Goal: Task Accomplishment & Management: Manage account settings

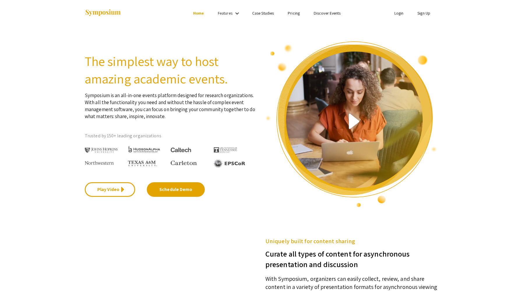
click at [400, 15] on link "Login" at bounding box center [399, 12] width 9 height 5
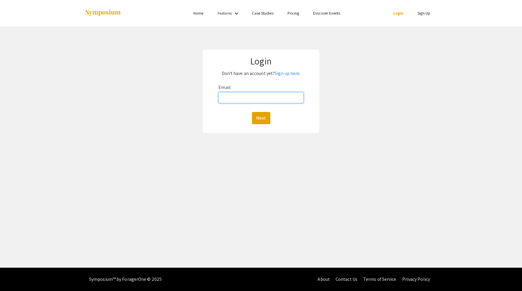
click at [229, 100] on input "Email:" at bounding box center [261, 97] width 85 height 11
click at [264, 115] on button "Next" at bounding box center [261, 118] width 18 height 12
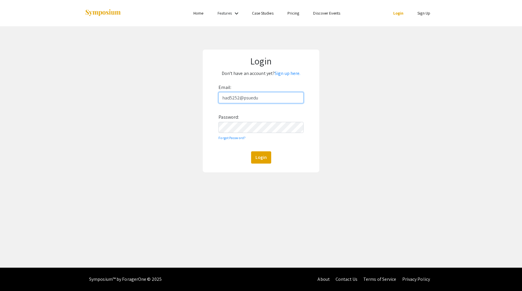
click at [250, 99] on input "had5252@psuedu" at bounding box center [261, 97] width 85 height 11
type input "had5252@psu.edu"
click at [259, 159] on button "Login" at bounding box center [261, 157] width 20 height 12
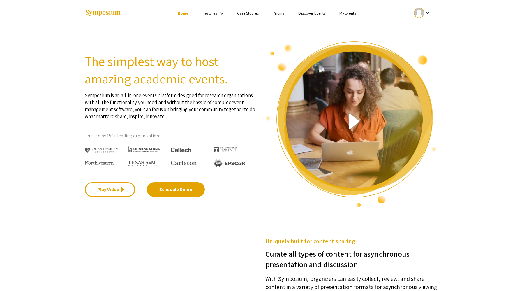
click at [351, 13] on link "My Events" at bounding box center [348, 12] width 17 height 5
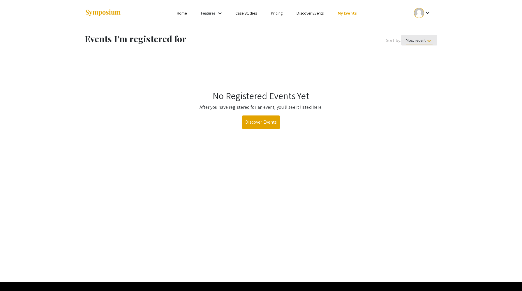
click at [418, 43] on span "Most recent keyboard_arrow_down" at bounding box center [419, 42] width 27 height 8
click at [415, 53] on button "Most recent" at bounding box center [421, 55] width 41 height 14
click at [424, 15] on mat-icon "keyboard_arrow_down" at bounding box center [427, 12] width 7 height 7
click at [422, 26] on button "My Account" at bounding box center [426, 29] width 36 height 14
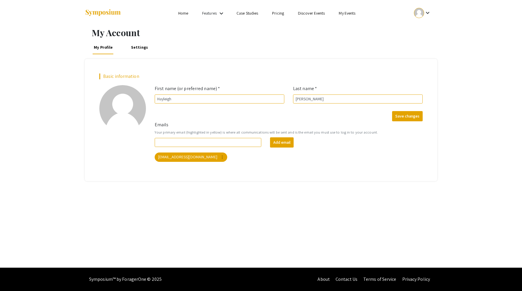
click at [185, 16] on link "Home" at bounding box center [183, 12] width 10 height 5
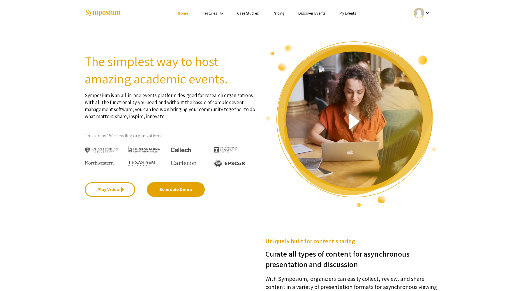
click at [218, 13] on mat-icon "keyboard_arrow_down" at bounding box center [221, 13] width 7 height 7
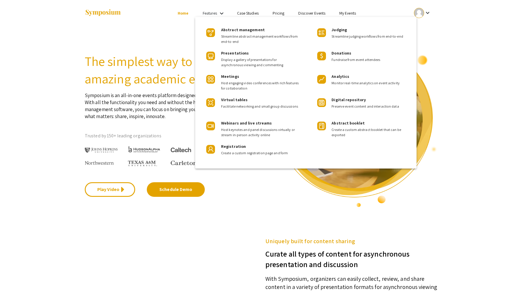
click at [219, 13] on div at bounding box center [261, 145] width 522 height 291
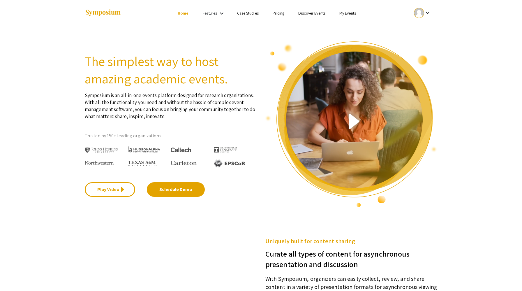
click at [352, 13] on link "My Events" at bounding box center [348, 12] width 17 height 5
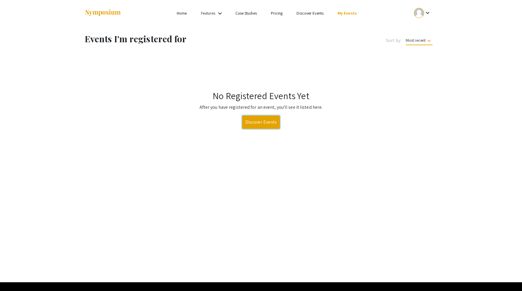
click at [258, 125] on link "Discover Events" at bounding box center [261, 121] width 38 height 13
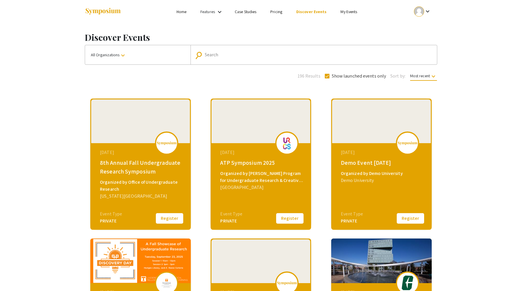
scroll to position [2, 0]
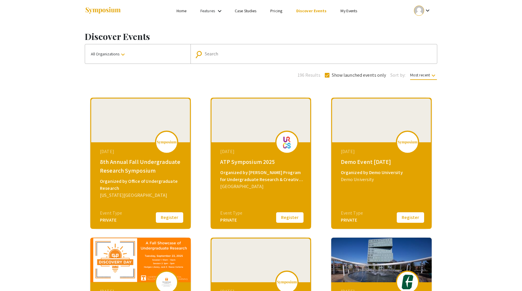
click at [419, 77] on span "Most recent keyboard_arrow_down" at bounding box center [423, 76] width 27 height 8
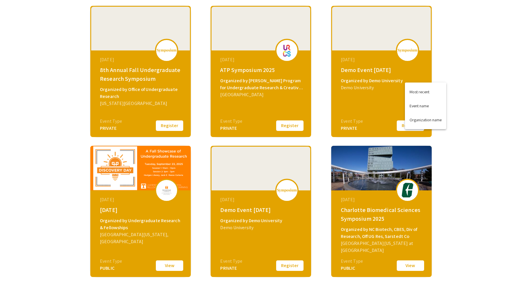
scroll to position [0, 0]
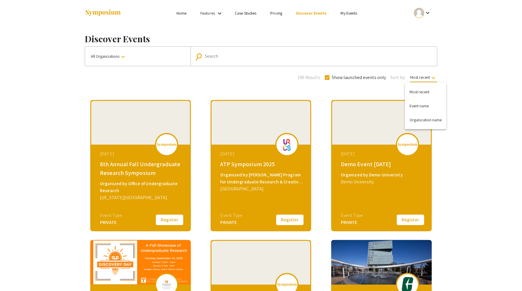
click at [347, 9] on div at bounding box center [261, 145] width 522 height 291
click at [347, 12] on link "My Events" at bounding box center [349, 12] width 17 height 5
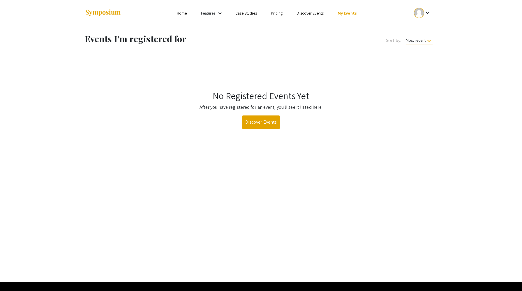
click at [425, 15] on mat-icon "keyboard_arrow_down" at bounding box center [427, 12] width 7 height 7
click at [425, 44] on button "My Submissions" at bounding box center [426, 43] width 36 height 14
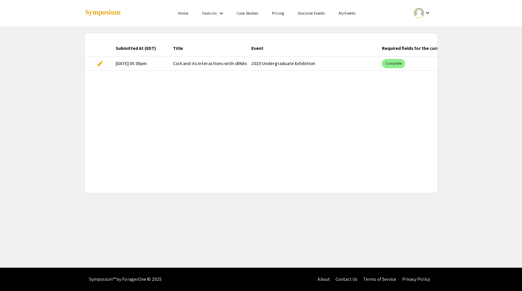
click at [143, 62] on mat-cell "[DATE] 05:05pm" at bounding box center [139, 64] width 57 height 14
click at [190, 61] on span "CsrA and its interactions with sRNAs" at bounding box center [210, 63] width 74 height 7
click at [102, 61] on span "edit" at bounding box center [100, 63] width 7 height 7
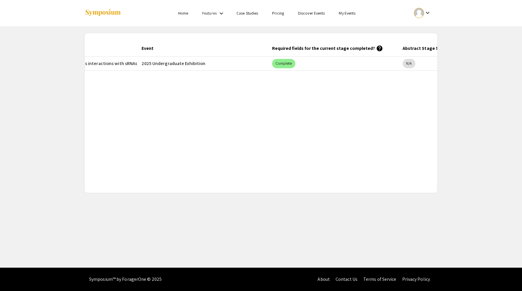
scroll to position [0, 201]
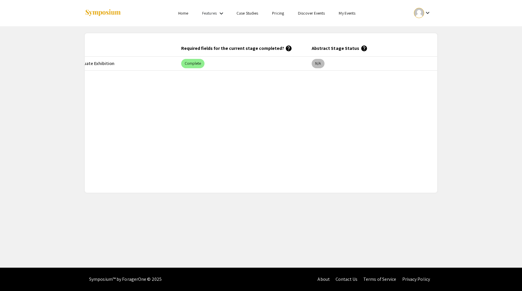
click at [317, 62] on mat-chip "N/A" at bounding box center [318, 63] width 13 height 9
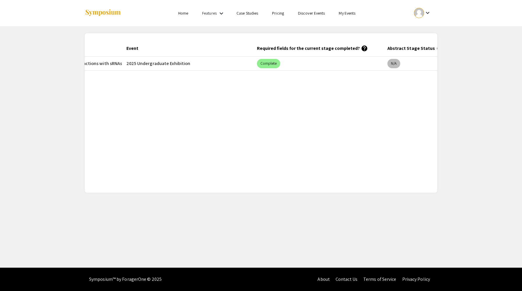
scroll to position [0, 122]
click at [274, 64] on mat-chip "Complete" at bounding box center [272, 63] width 24 height 9
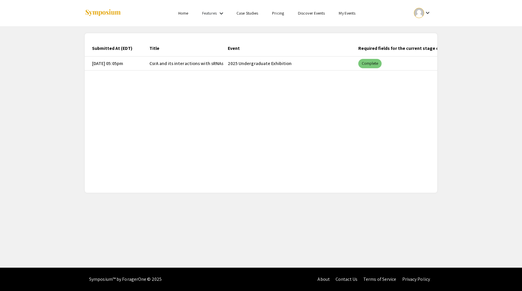
scroll to position [0, 0]
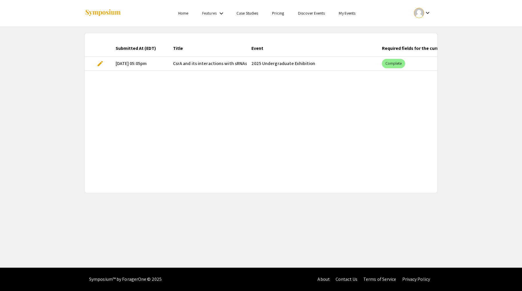
click at [204, 64] on span "CsrA and its interactions with sRNAs" at bounding box center [210, 63] width 74 height 7
click at [244, 64] on span "CsrA and its interactions with sRNAs" at bounding box center [210, 63] width 74 height 7
click at [296, 61] on mat-cell "2025 Undergraduate Exhibition" at bounding box center [312, 64] width 131 height 14
click at [267, 69] on mat-cell "2025 Undergraduate Exhibition" at bounding box center [312, 64] width 131 height 14
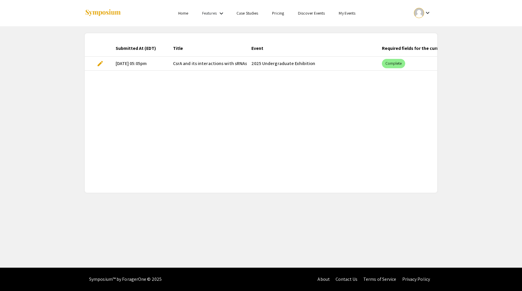
click at [184, 14] on link "Home" at bounding box center [183, 12] width 10 height 5
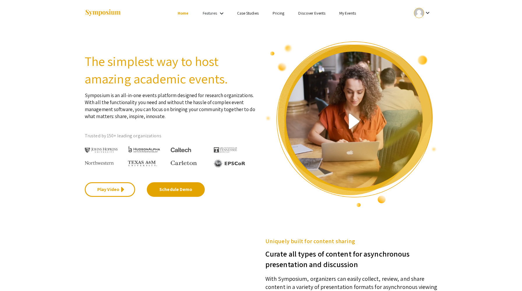
click at [222, 13] on mat-icon "keyboard_arrow_down" at bounding box center [221, 13] width 7 height 7
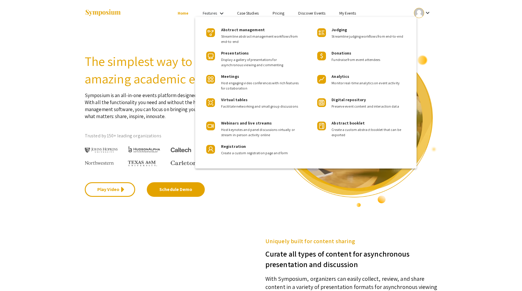
click at [315, 14] on div at bounding box center [261, 145] width 522 height 291
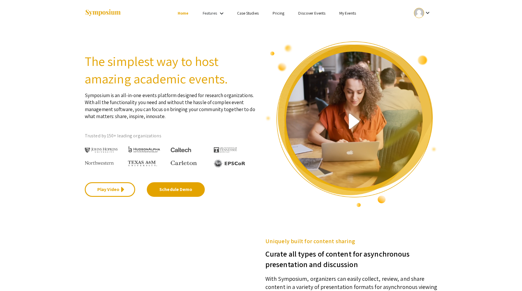
click at [315, 14] on link "Discover Events" at bounding box center [312, 12] width 27 height 5
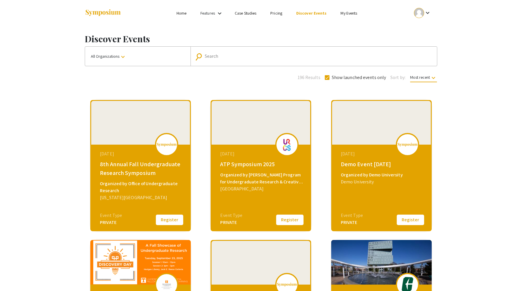
click at [220, 57] on input "Search" at bounding box center [317, 56] width 224 height 5
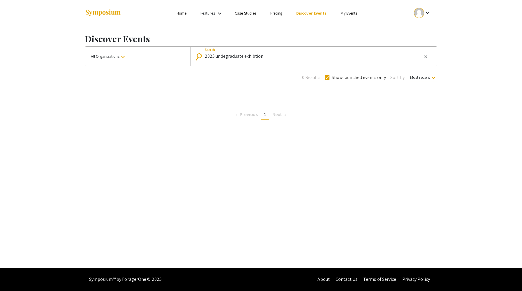
click at [232, 58] on input "2025 undegraduate exhibtion" at bounding box center [313, 56] width 217 height 5
click at [251, 57] on input "2025 undergraduate exhibtion" at bounding box center [313, 56] width 217 height 5
type input "2025 undergraduate exhibition"
click at [199, 57] on mat-icon "search" at bounding box center [200, 57] width 8 height 10
